Goal: Task Accomplishment & Management: Complete application form

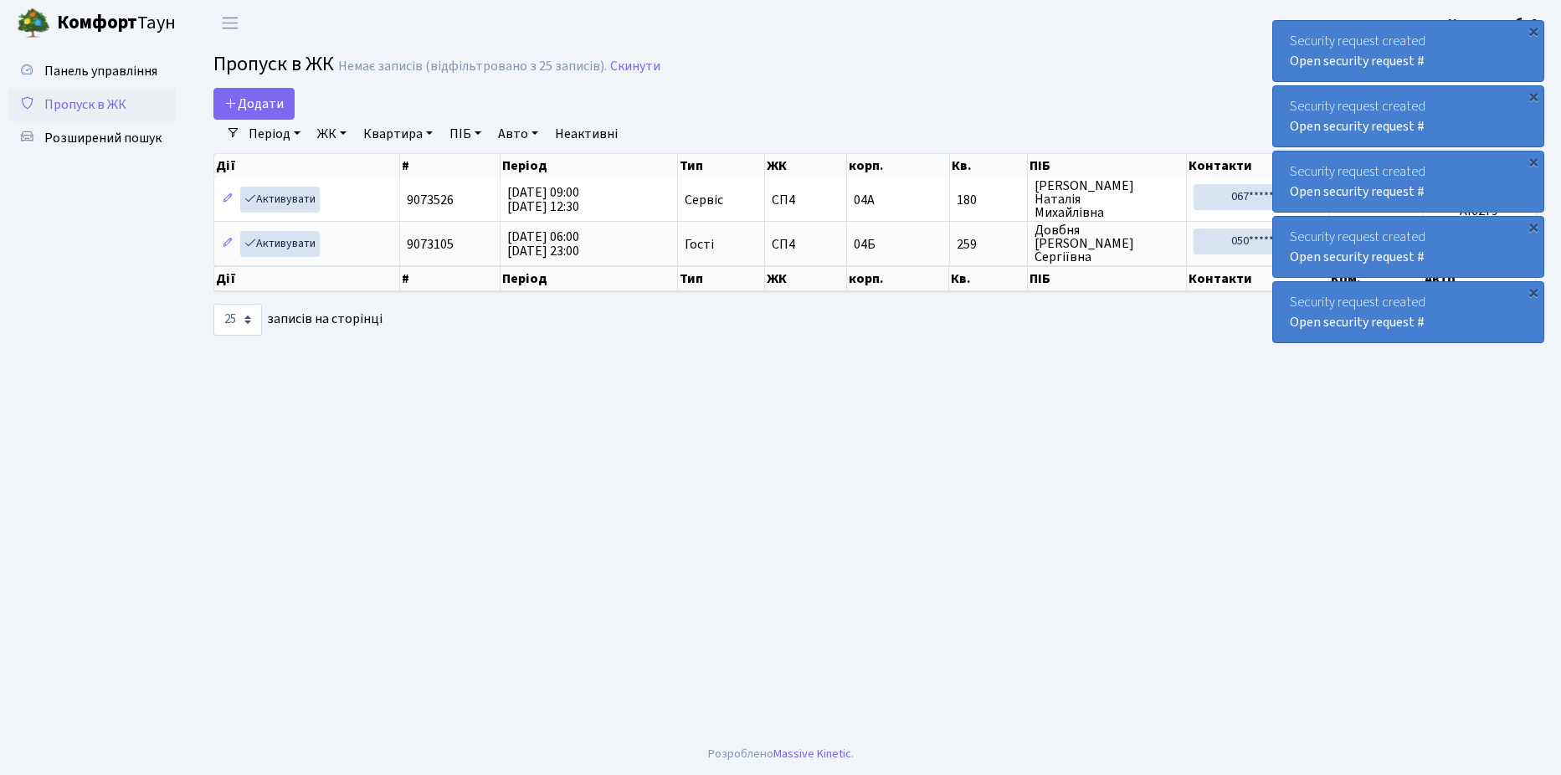
select select "25"
click at [107, 132] on span "Розширений пошук" at bounding box center [102, 138] width 117 height 18
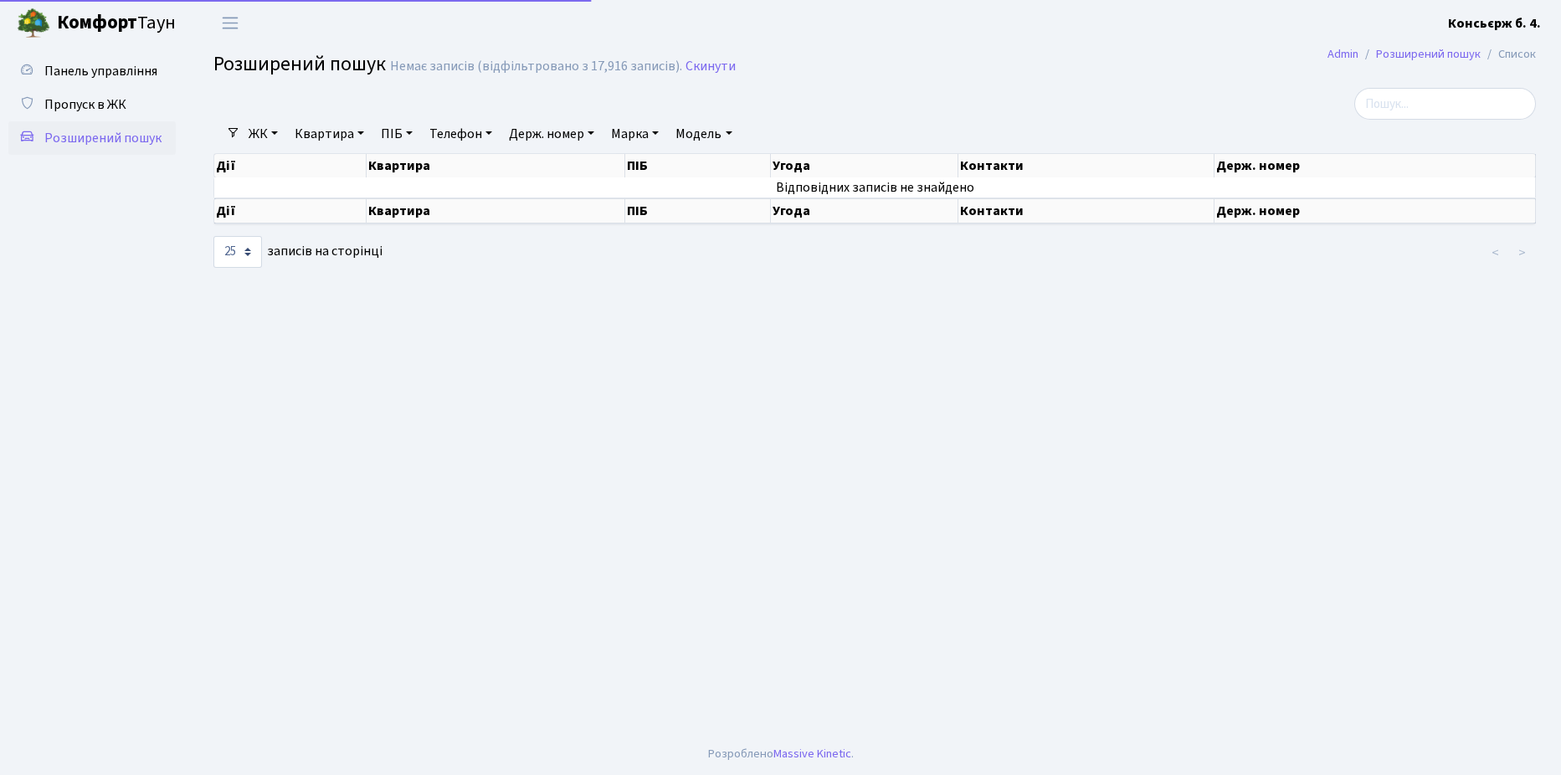
select select "25"
click at [86, 101] on span "Пропуск в ЖК" at bounding box center [85, 104] width 82 height 18
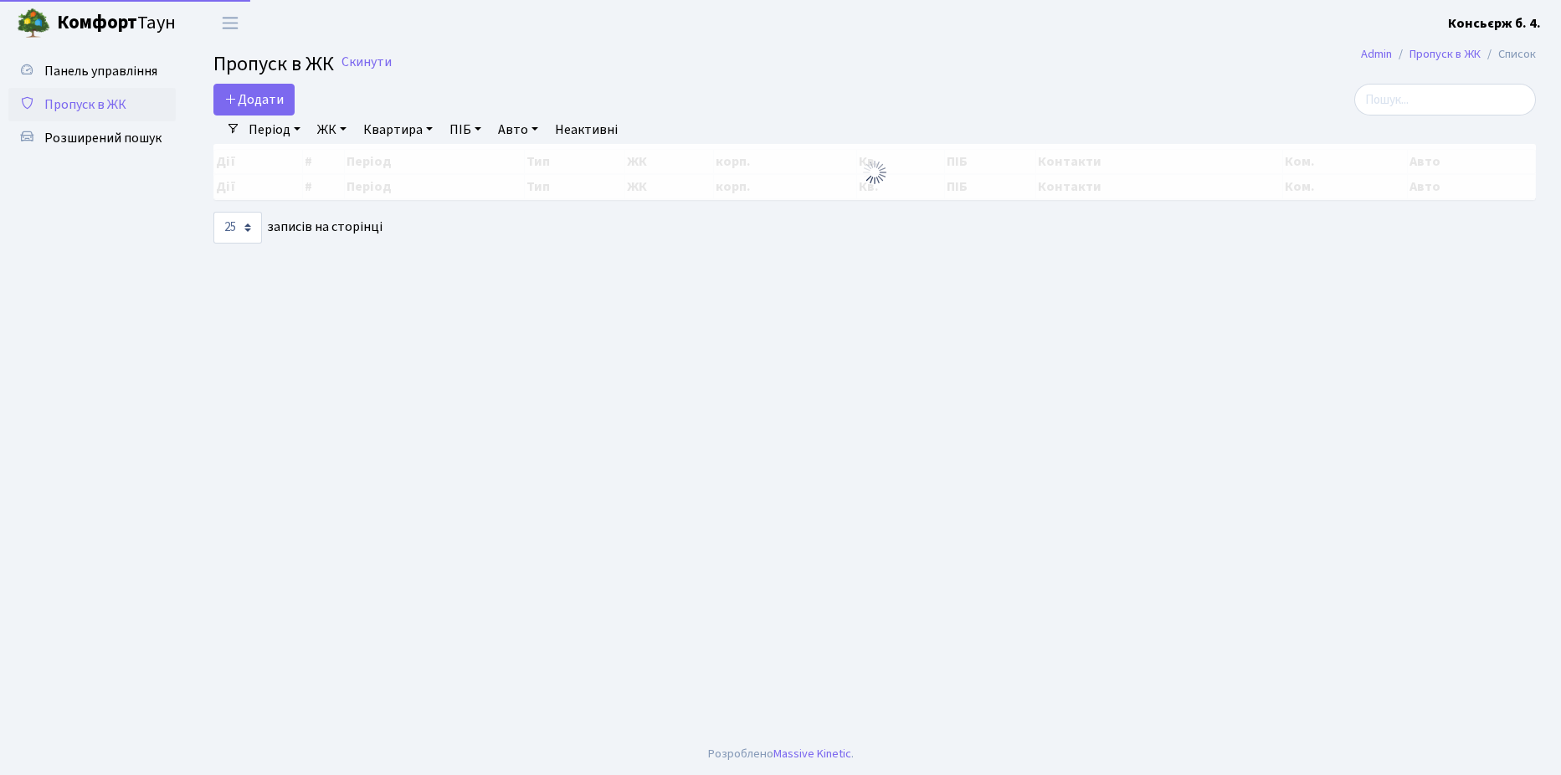
select select "25"
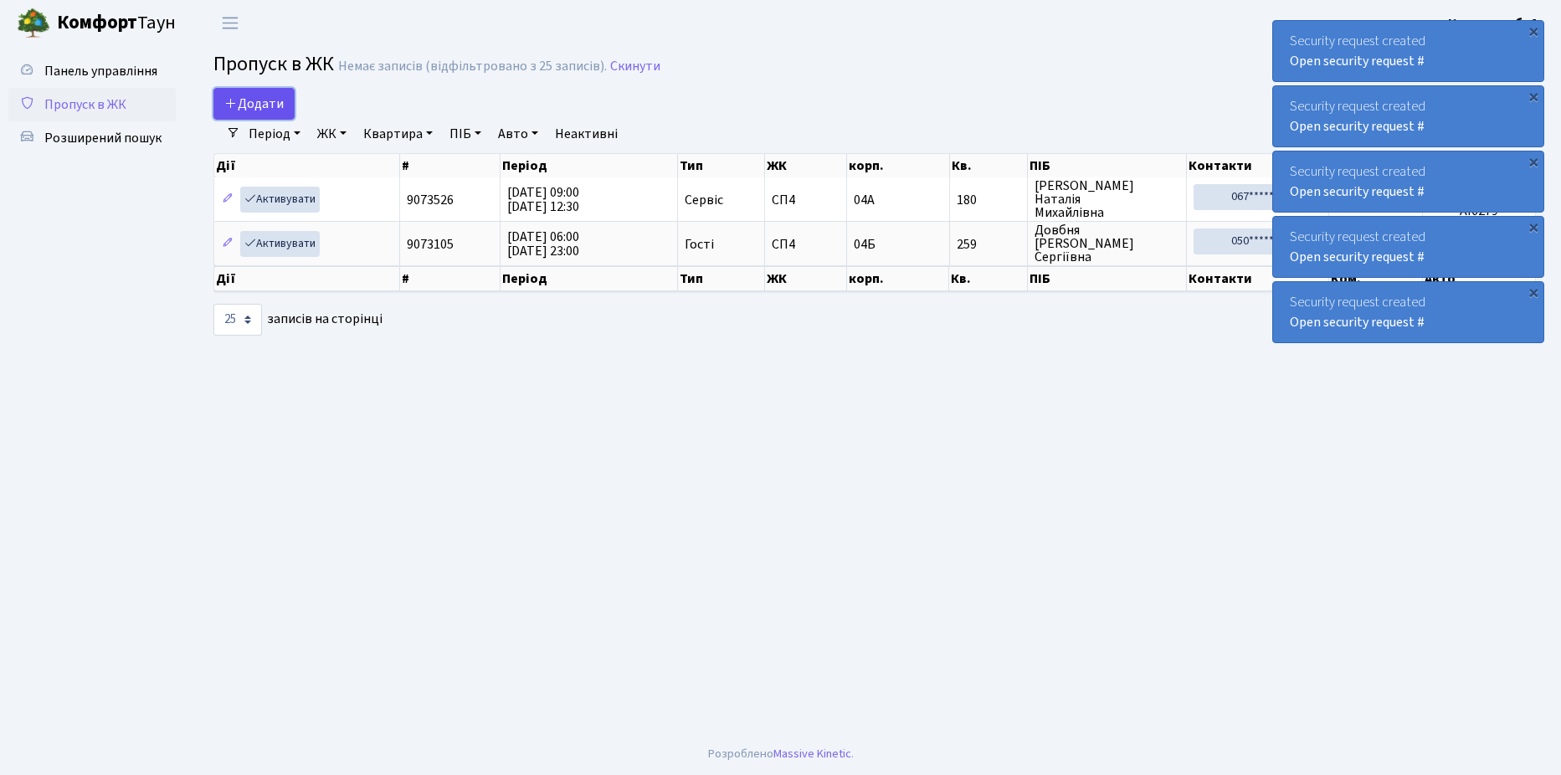
click at [258, 105] on span "Додати" at bounding box center [253, 104] width 59 height 18
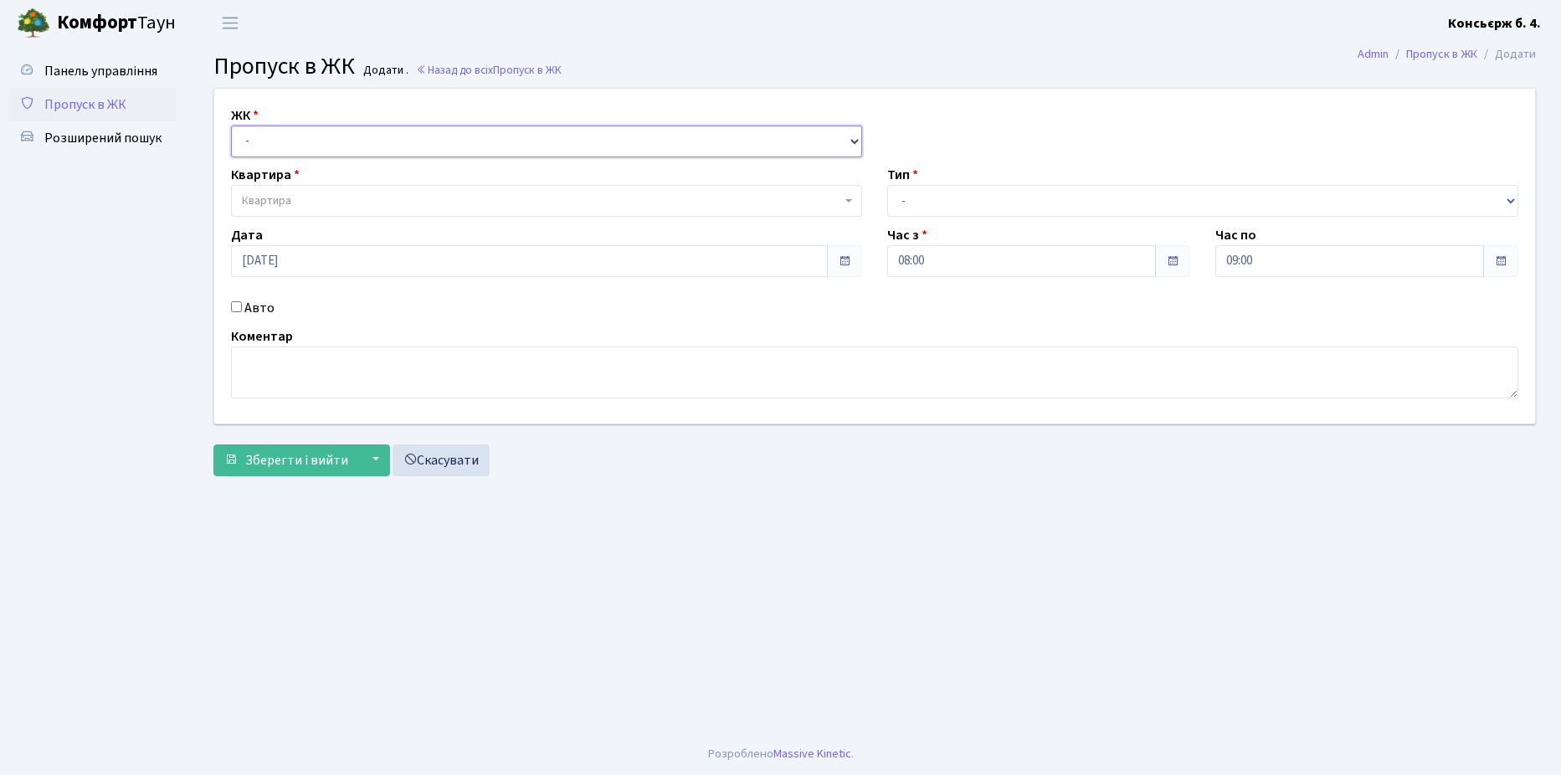
click at [342, 139] on select "- [STREET_ADDRESS]" at bounding box center [546, 142] width 631 height 32
select select "325"
click at [231, 126] on select "- [STREET_ADDRESS]" at bounding box center [546, 142] width 631 height 32
select select
click at [346, 203] on span "Квартира" at bounding box center [541, 201] width 599 height 17
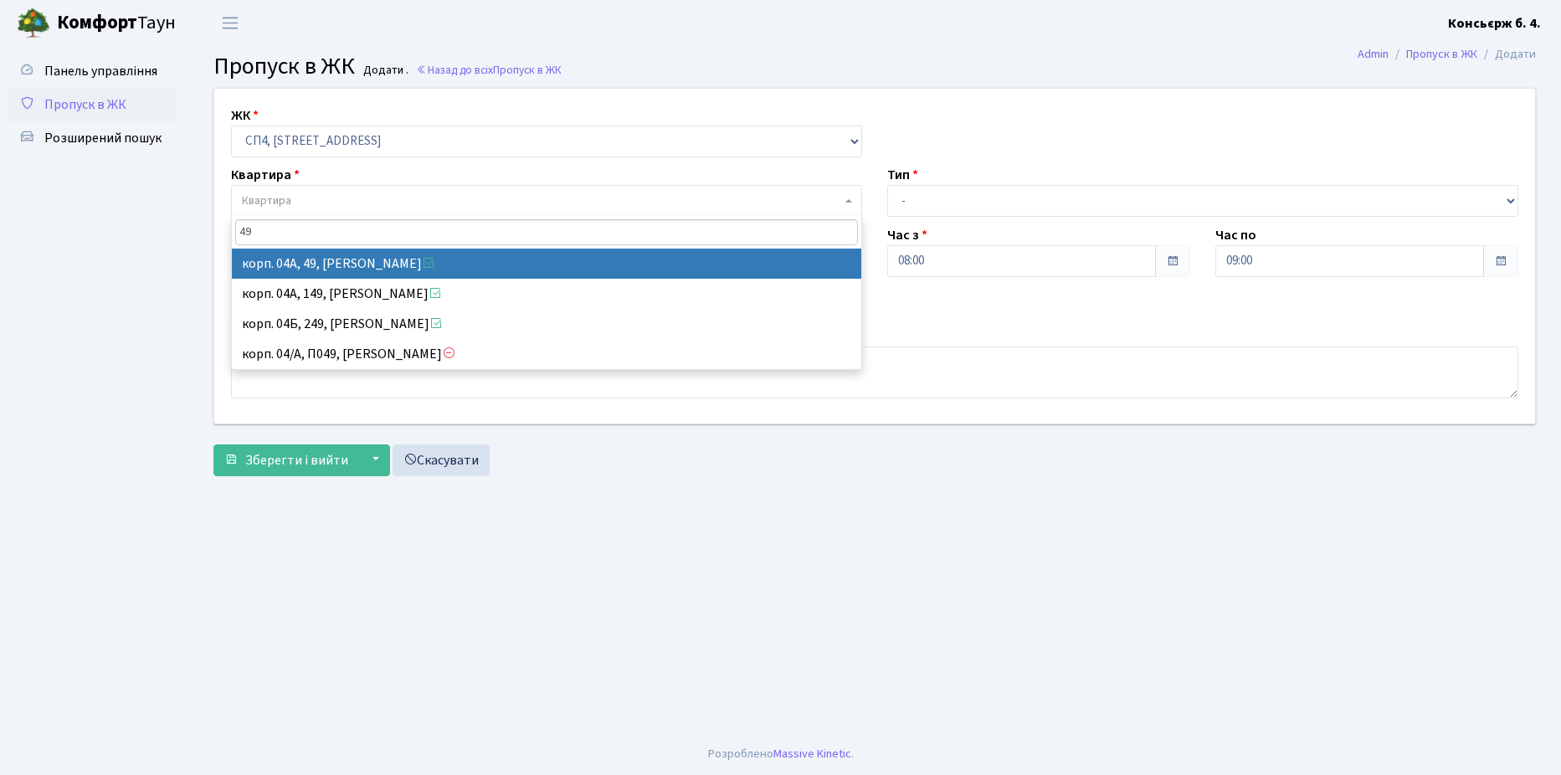
type input "49"
select select "21077"
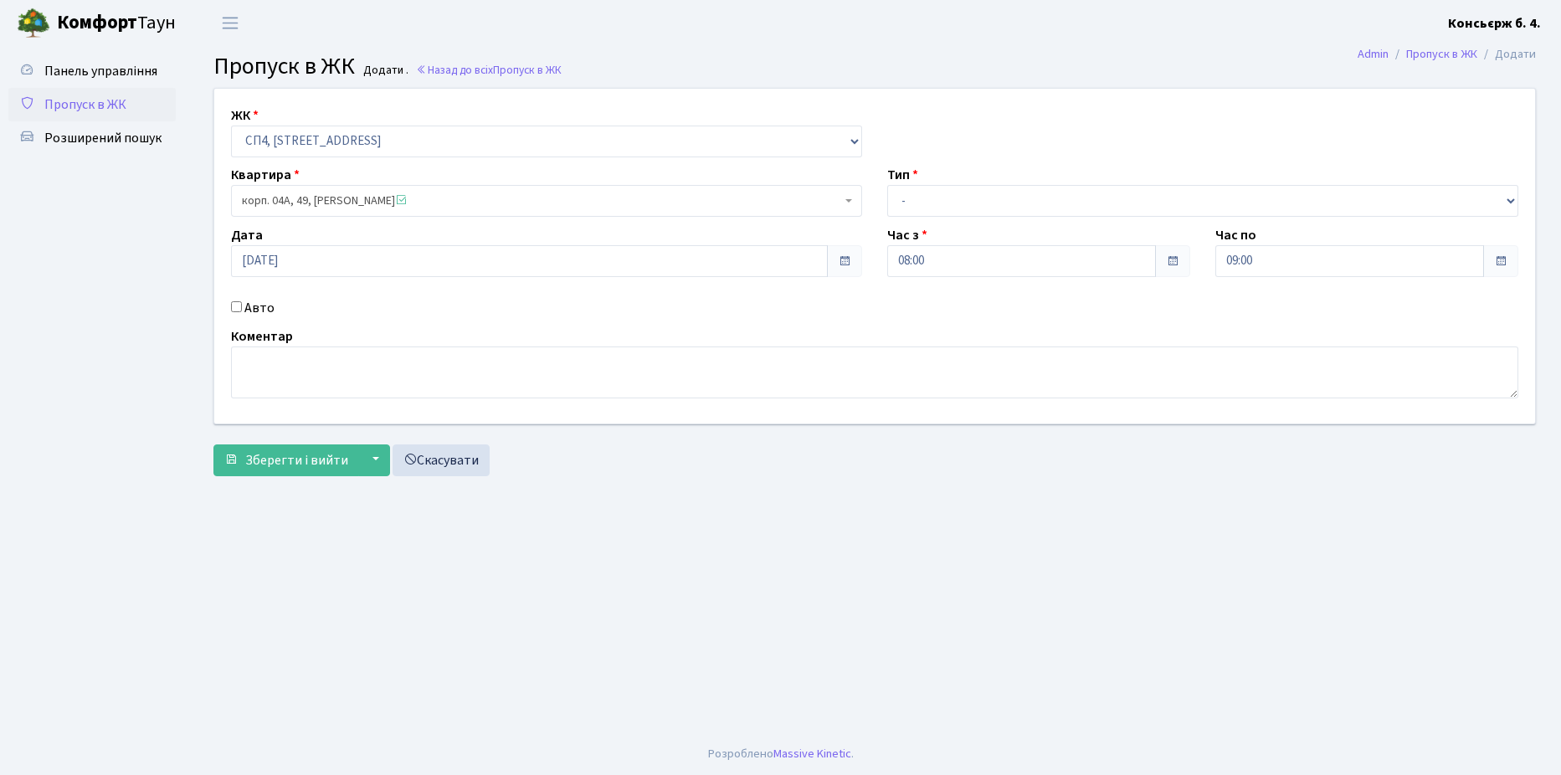
click at [237, 305] on input "Авто" at bounding box center [236, 306] width 11 height 11
checkbox input "true"
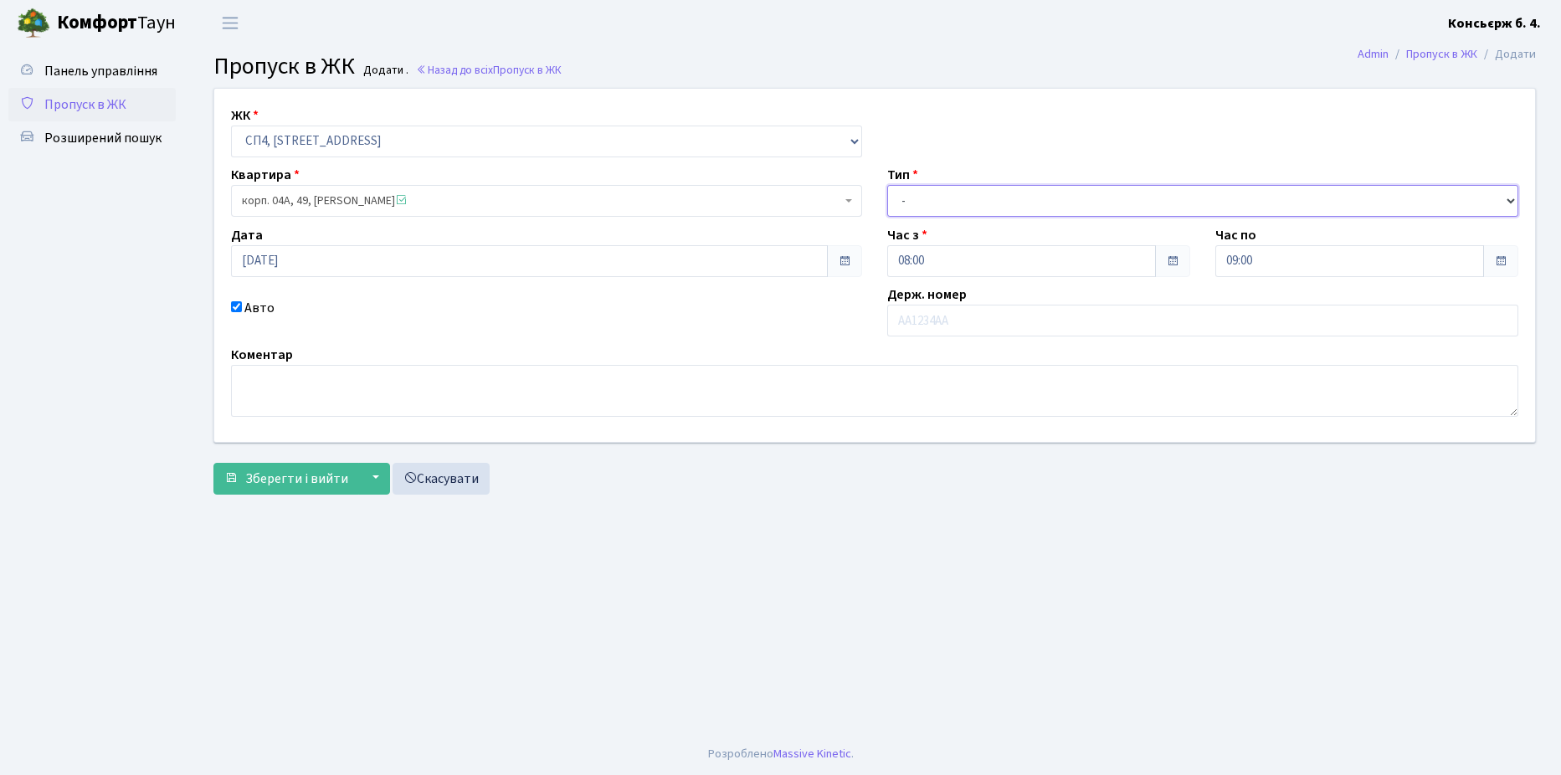
click at [1029, 198] on select "- Доставка Таксі Гості Сервіс" at bounding box center [1202, 201] width 631 height 32
click at [887, 185] on select "- Доставка Таксі Гості Сервіс" at bounding box center [1202, 201] width 631 height 32
click at [984, 199] on select "- Доставка Таксі Гості Сервіс" at bounding box center [1202, 201] width 631 height 32
select select "1"
click at [887, 185] on select "- Доставка Таксі Гості Сервіс" at bounding box center [1202, 201] width 631 height 32
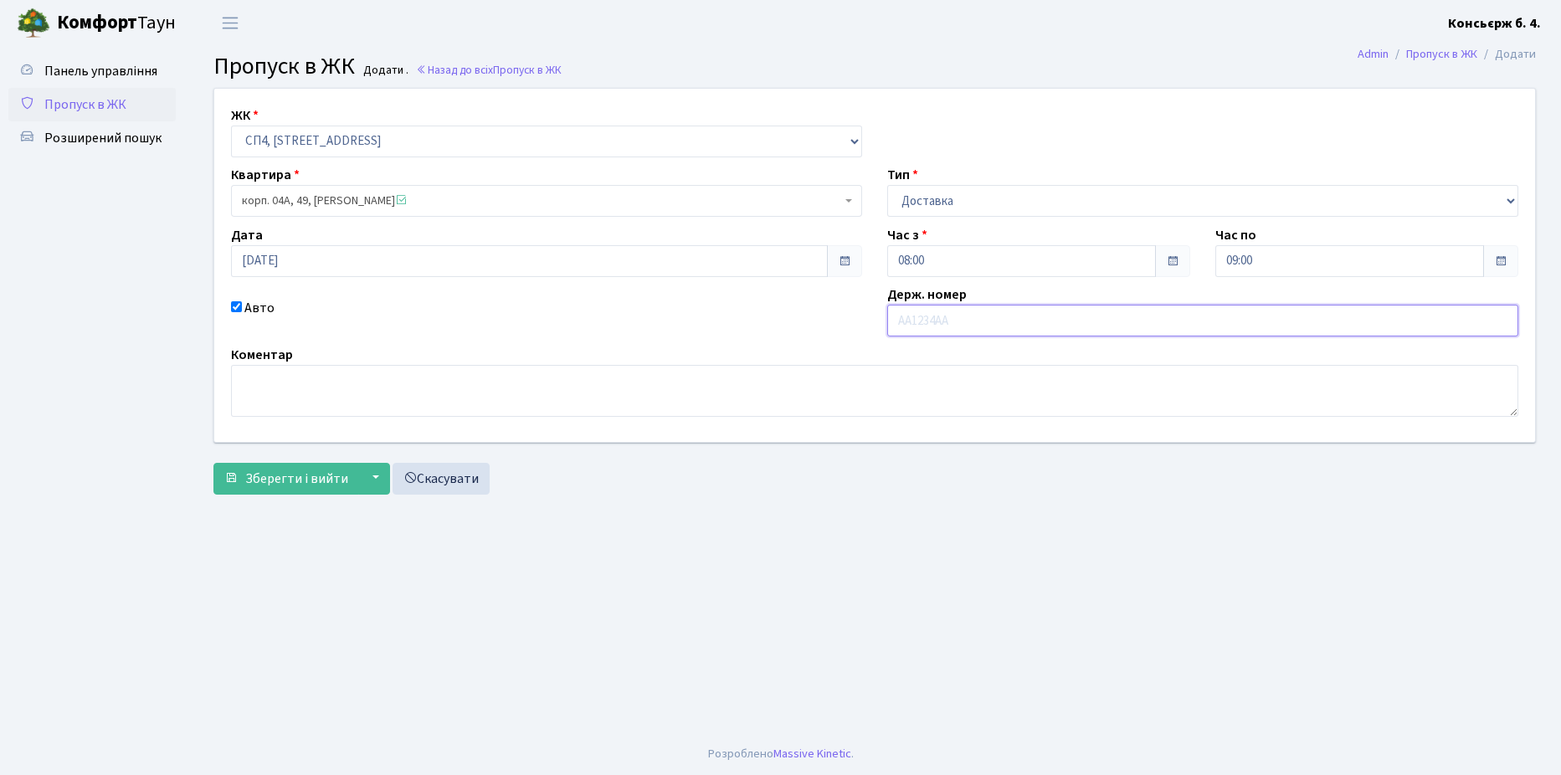
click at [973, 318] on input "text" at bounding box center [1202, 321] width 631 height 32
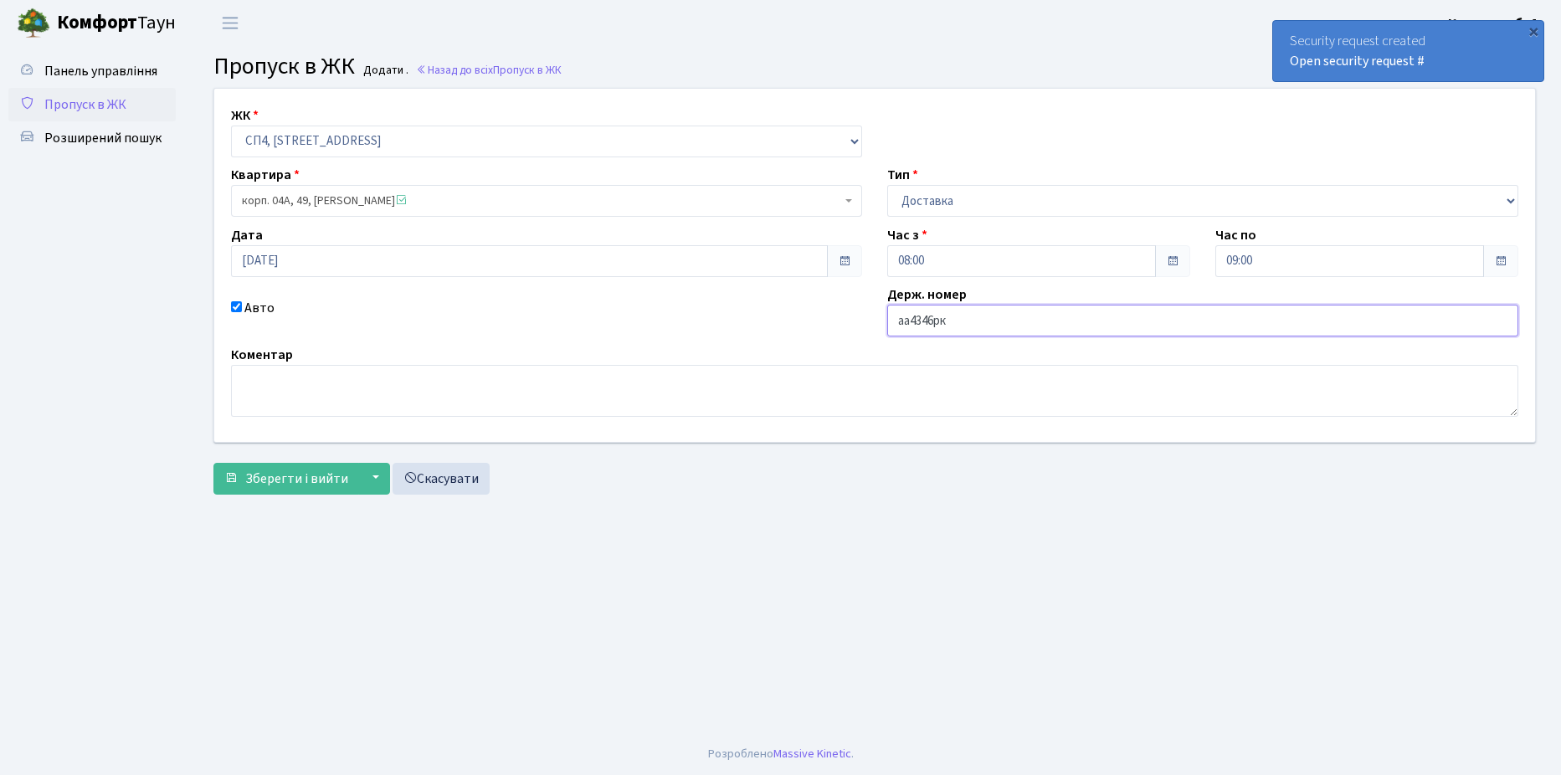
type input "АА4346РК"
click at [283, 476] on span "Зберегти і вийти" at bounding box center [296, 479] width 103 height 18
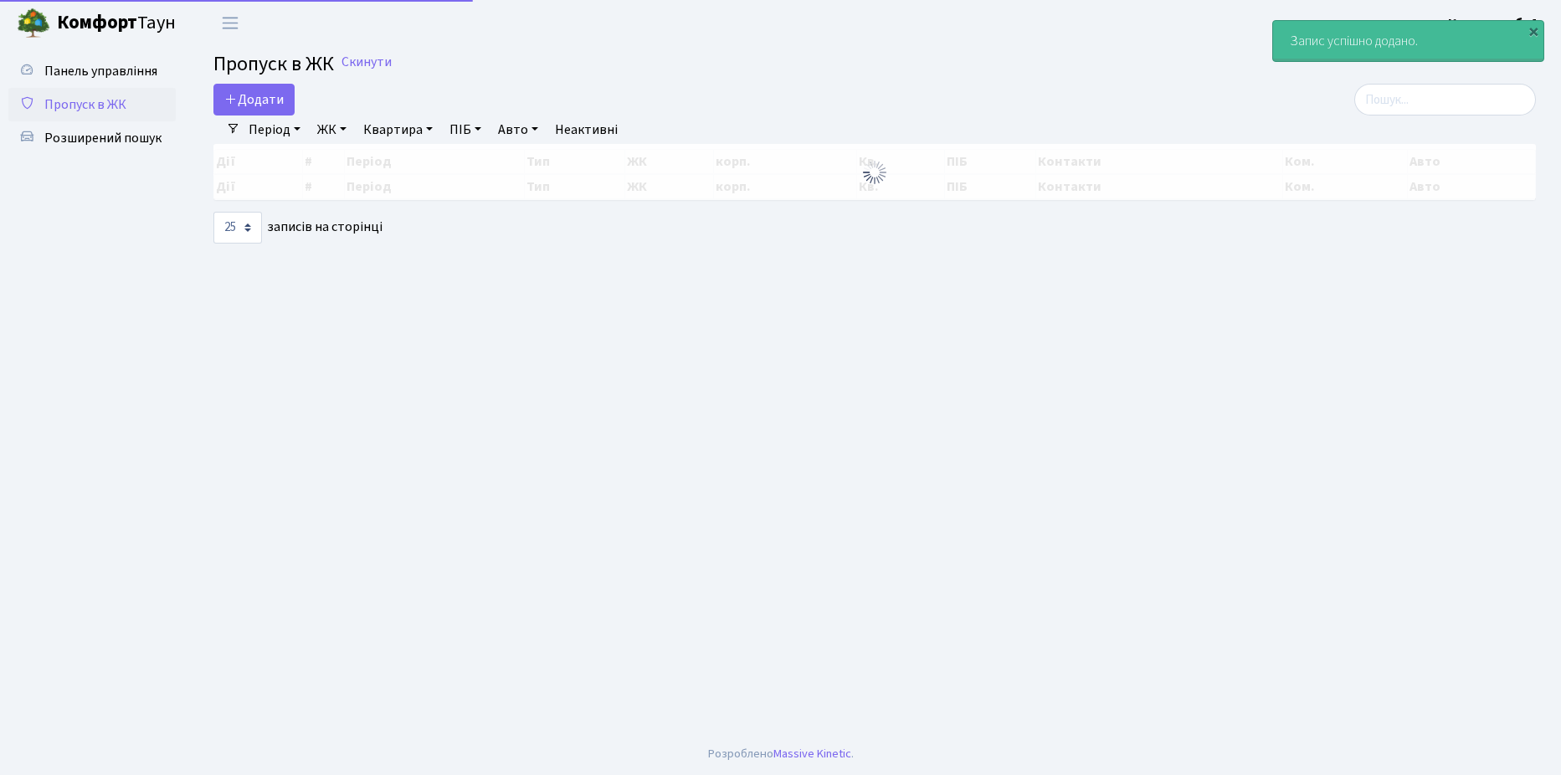
select select "25"
